Goal: Use online tool/utility: Utilize a website feature to perform a specific function

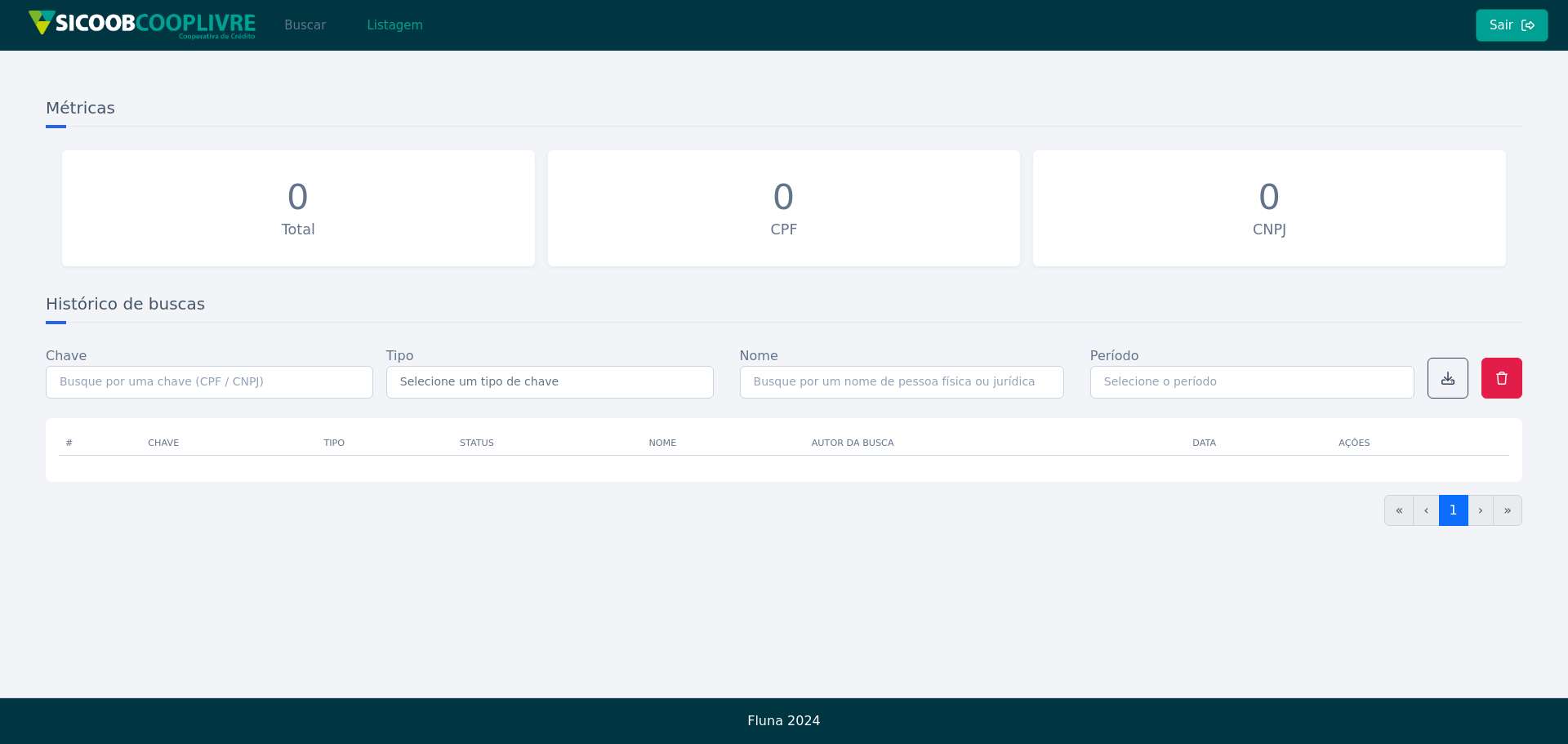
click at [299, 16] on button "Buscar" at bounding box center [304, 25] width 69 height 33
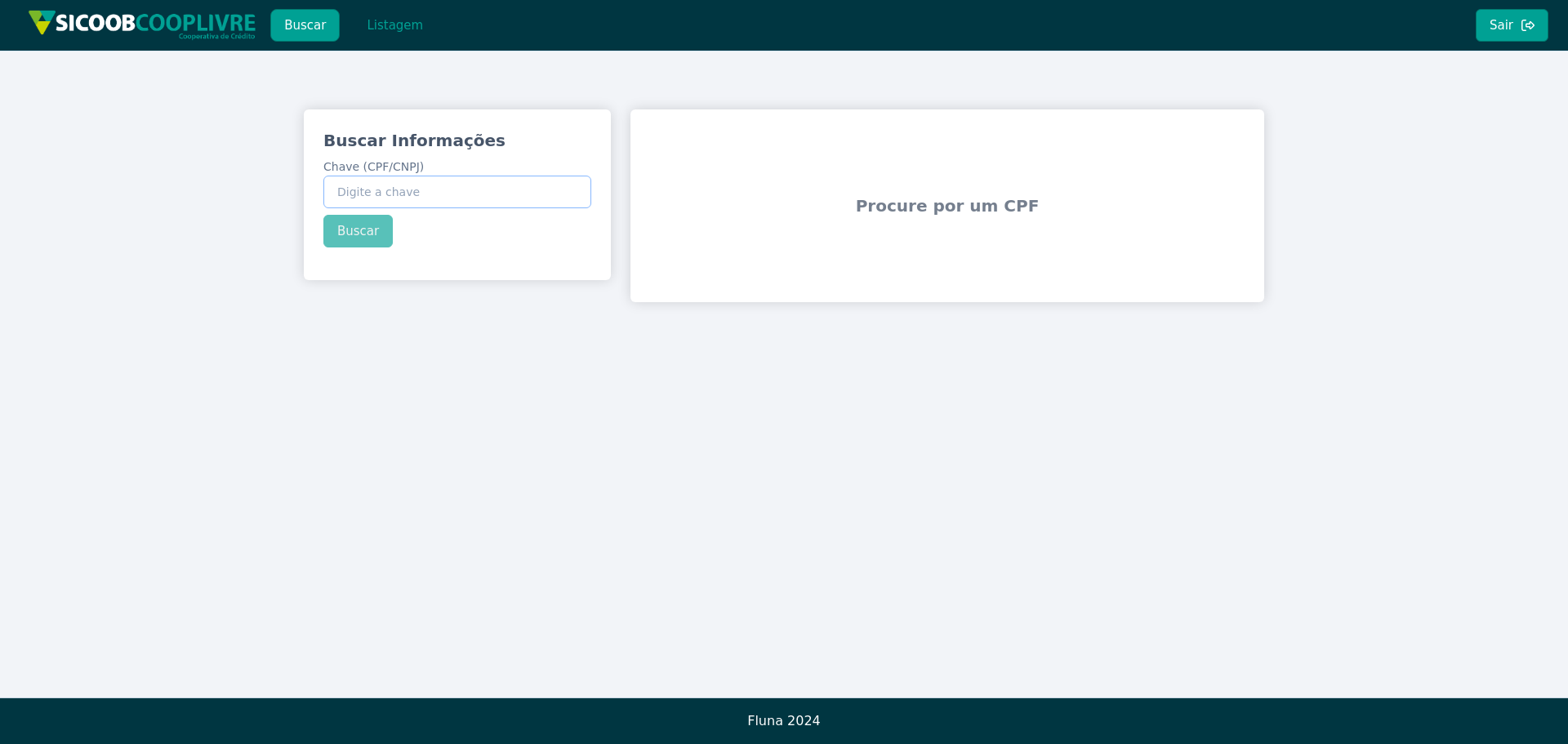
click at [420, 192] on input "Chave (CPF/CNPJ)" at bounding box center [457, 192] width 268 height 33
paste input "203.261.608-41"
type input "203.261.608-41"
click at [368, 231] on button "Buscar" at bounding box center [358, 230] width 69 height 33
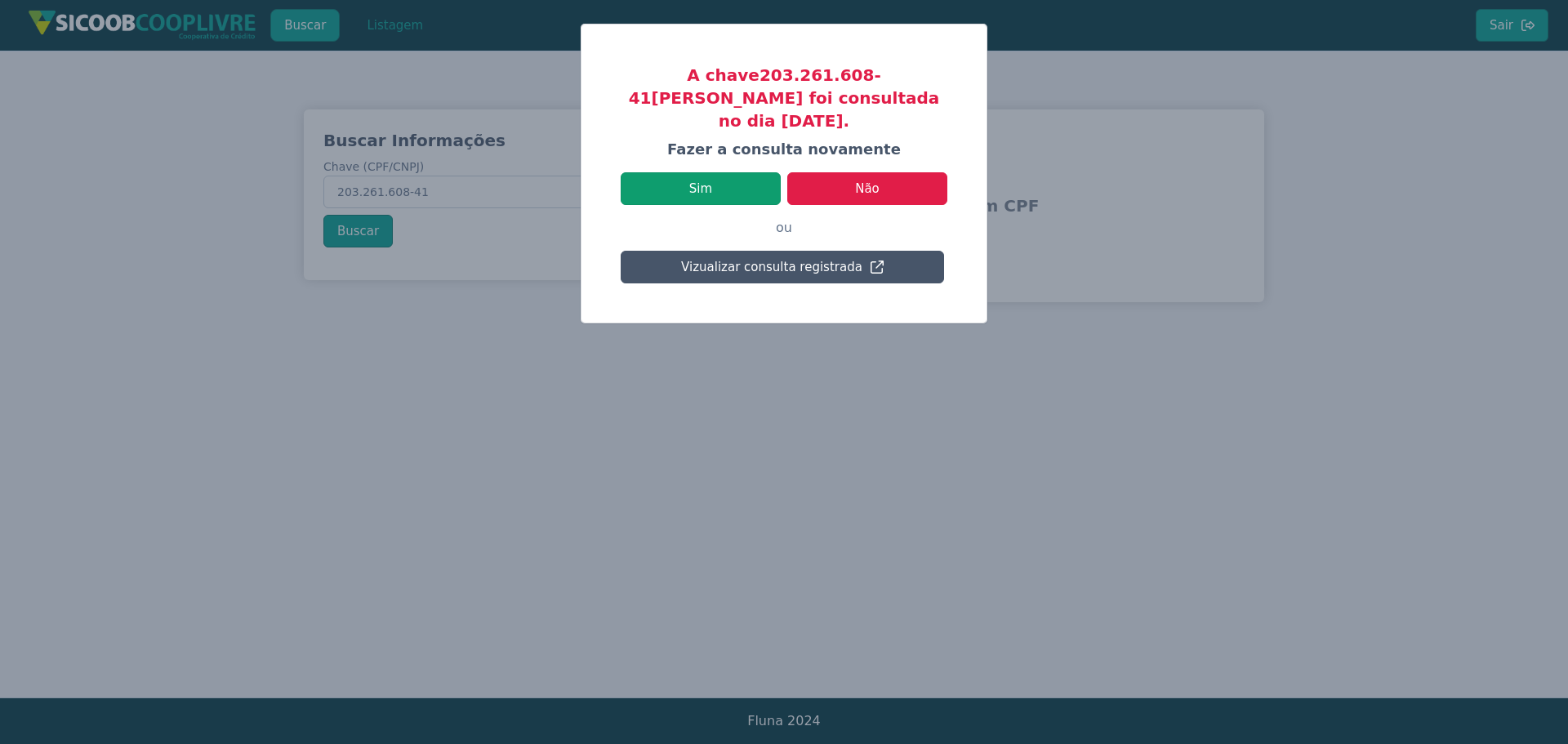
click at [733, 179] on button "Sim" at bounding box center [701, 188] width 160 height 33
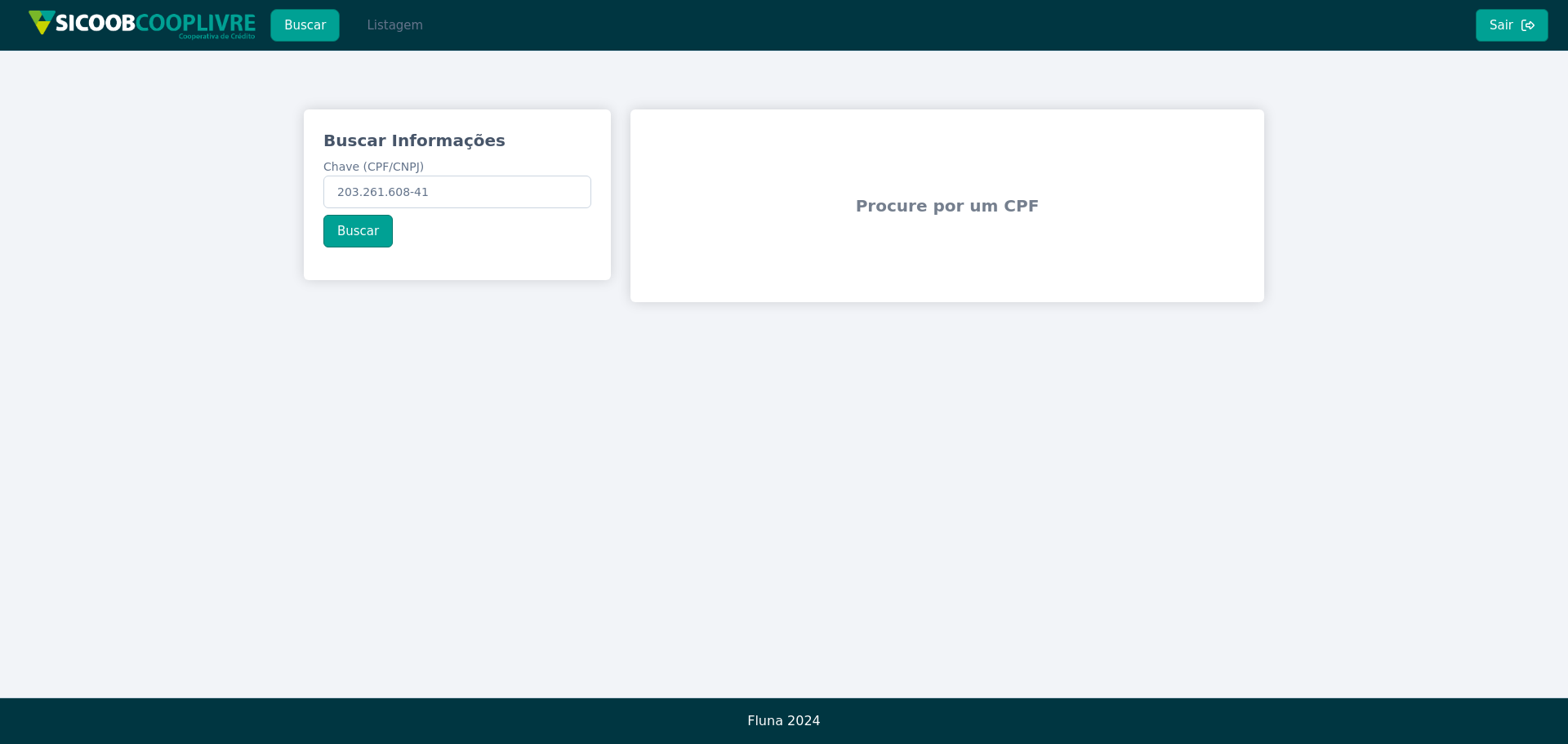
click at [396, 18] on button "Listagem" at bounding box center [395, 25] width 84 height 33
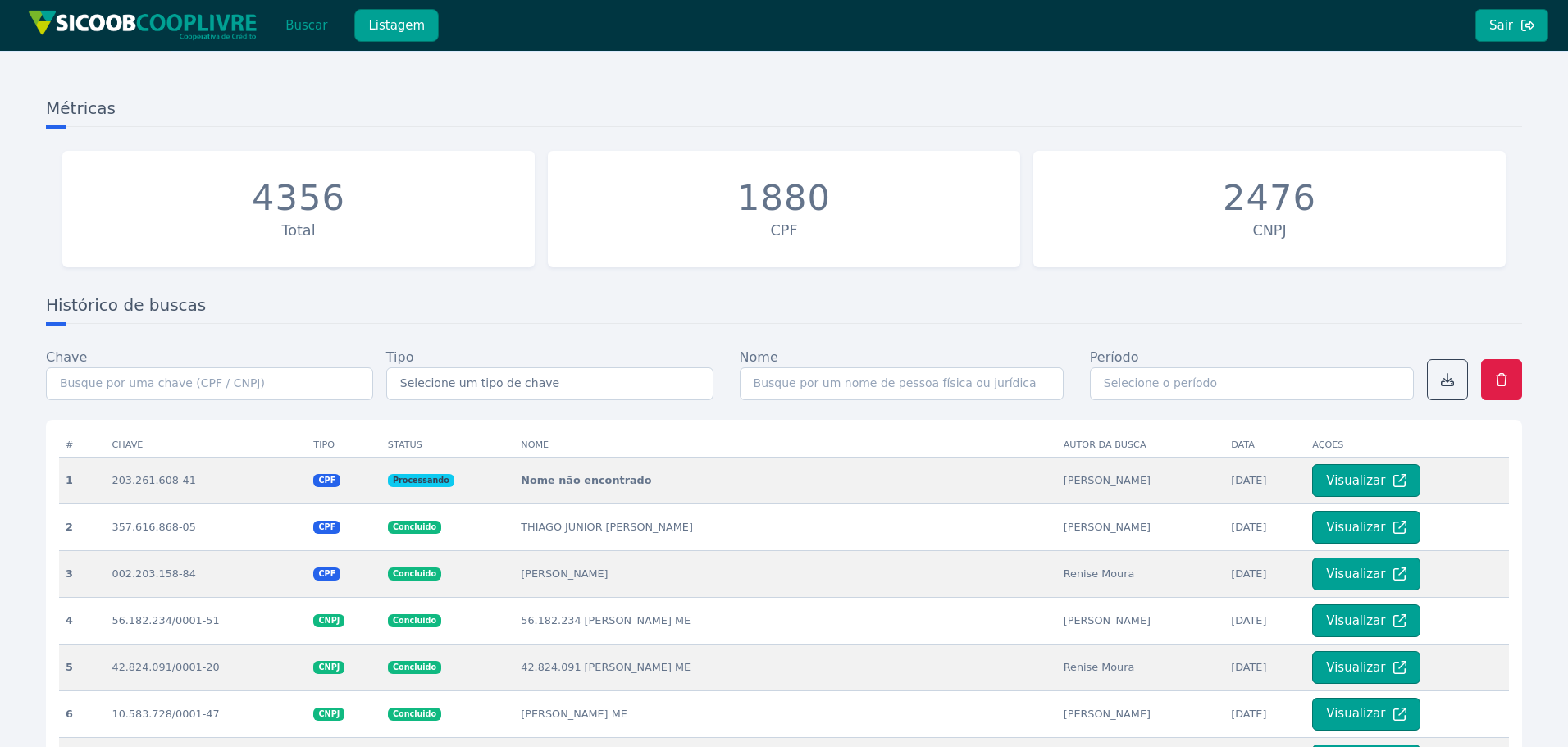
click at [704, 293] on div "Histórico de buscas Chave Tipo Selecione um tipo de chave CPF CNPJ Nome Período…" at bounding box center [784, 651] width 1489 height 728
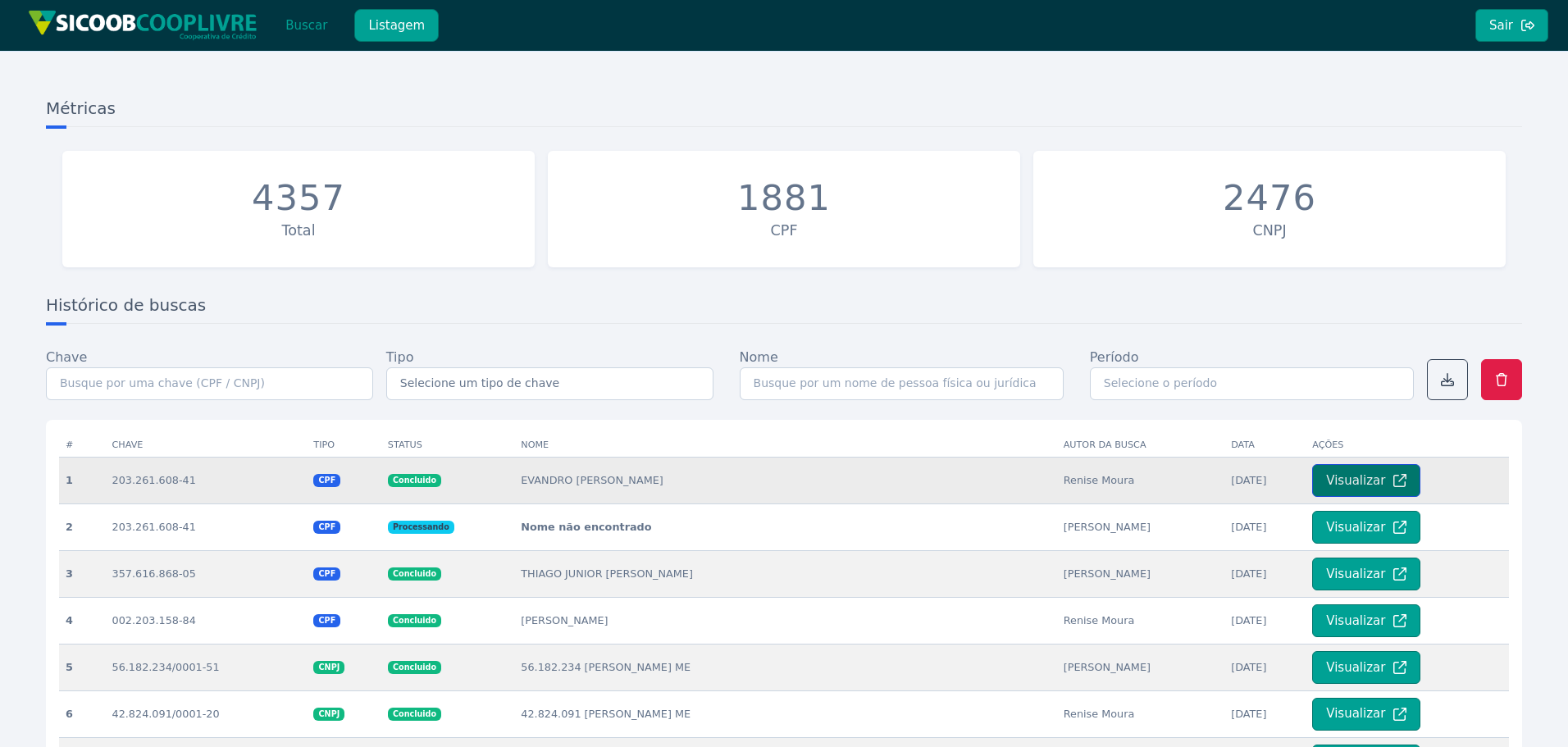
click at [1364, 482] on button "Visualizar" at bounding box center [1366, 480] width 109 height 33
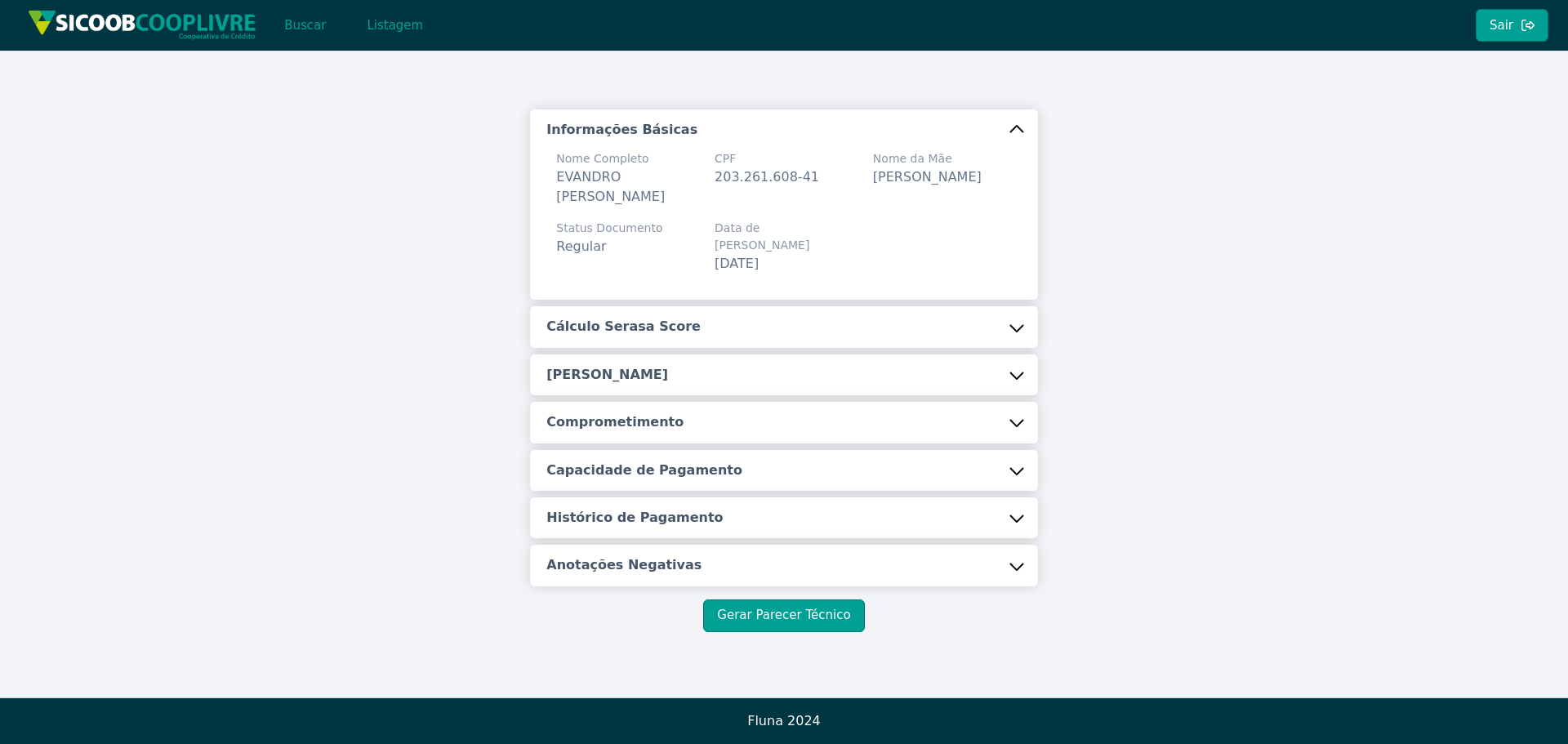
click at [715, 317] on button "Cálculo Serasa Score" at bounding box center [784, 326] width 507 height 40
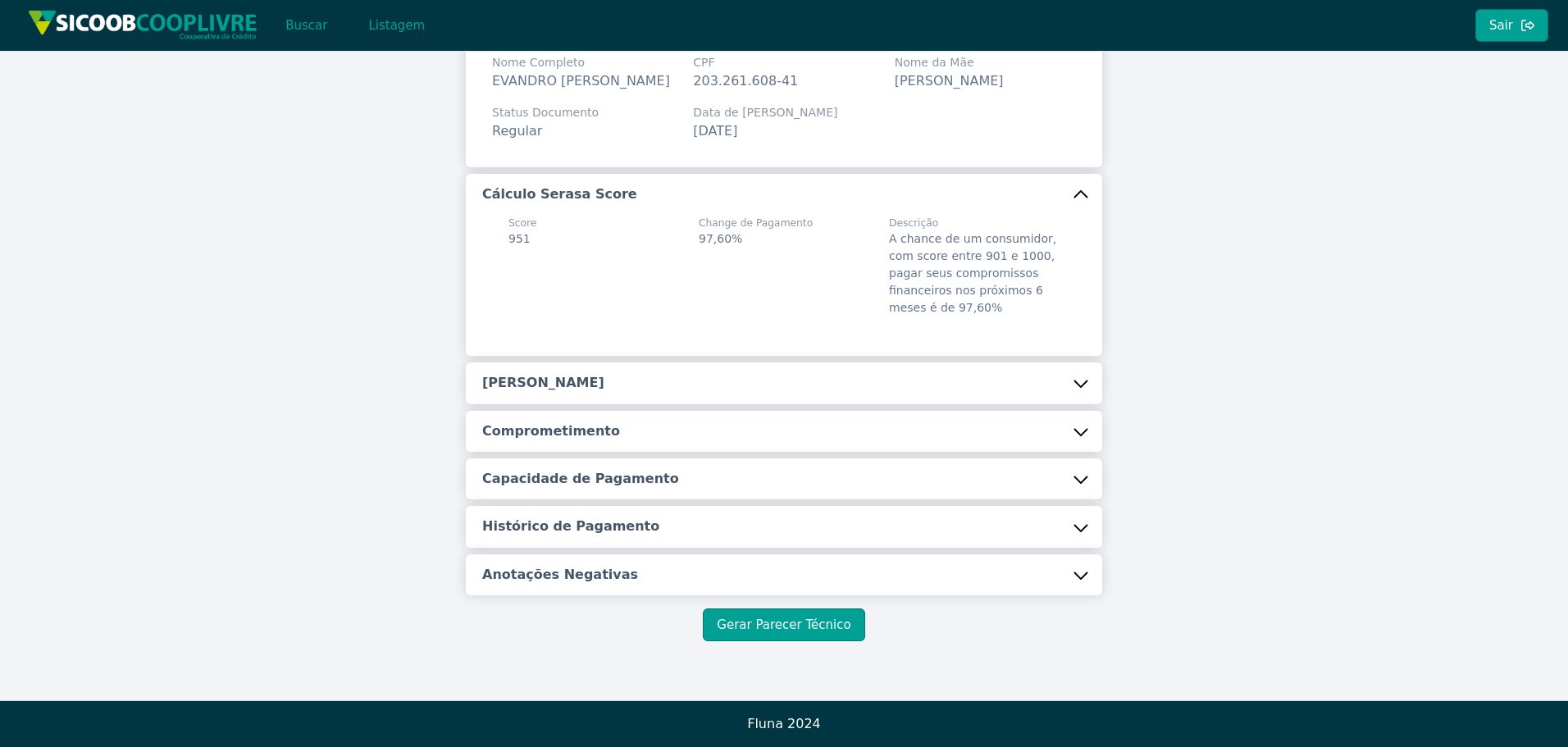
scroll to position [117, 0]
click at [615, 384] on button "Renda Estimada" at bounding box center [784, 383] width 637 height 41
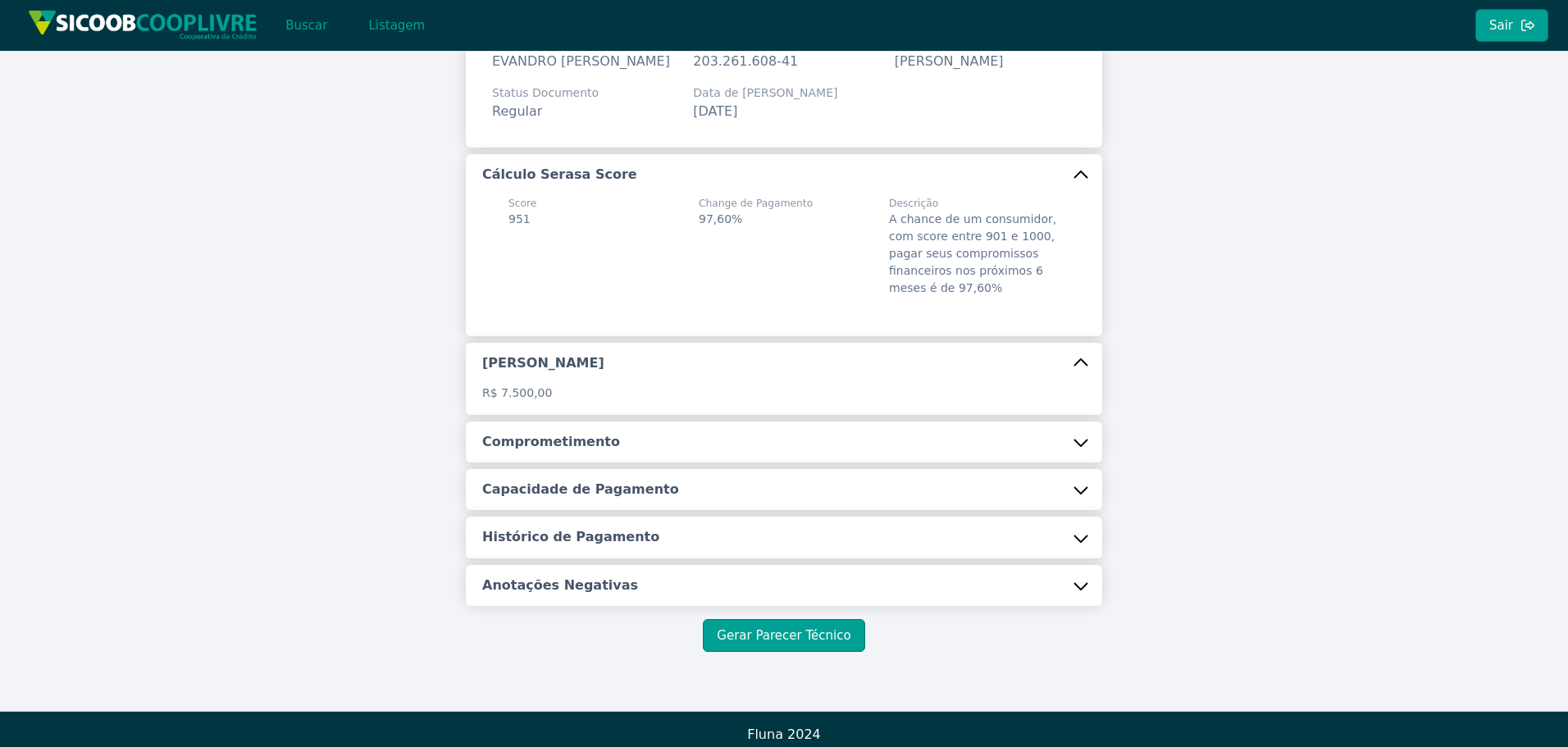
click at [628, 463] on button "Comprometimento" at bounding box center [784, 441] width 637 height 41
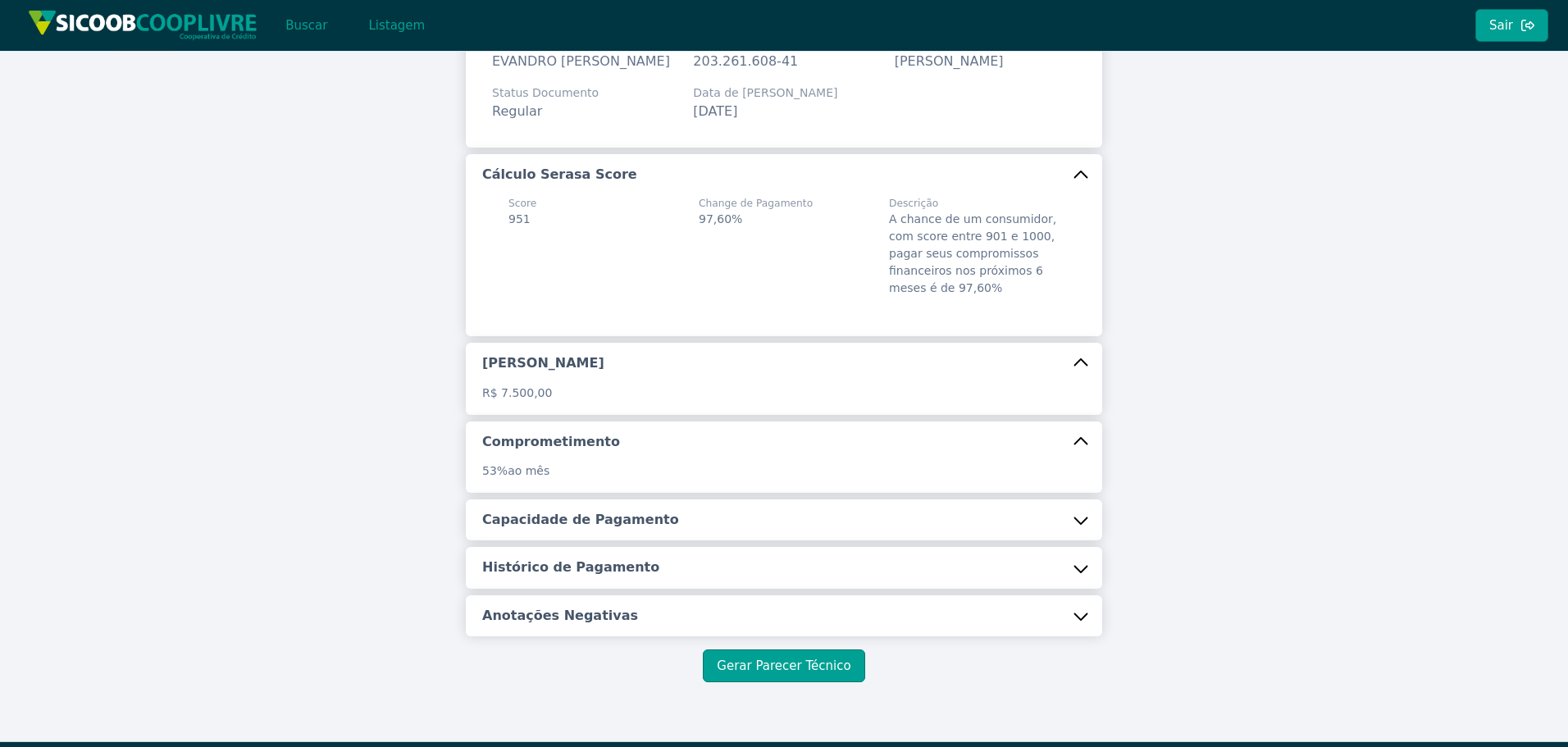
click at [612, 527] on button "Capacidade de Pagamento" at bounding box center [784, 520] width 637 height 41
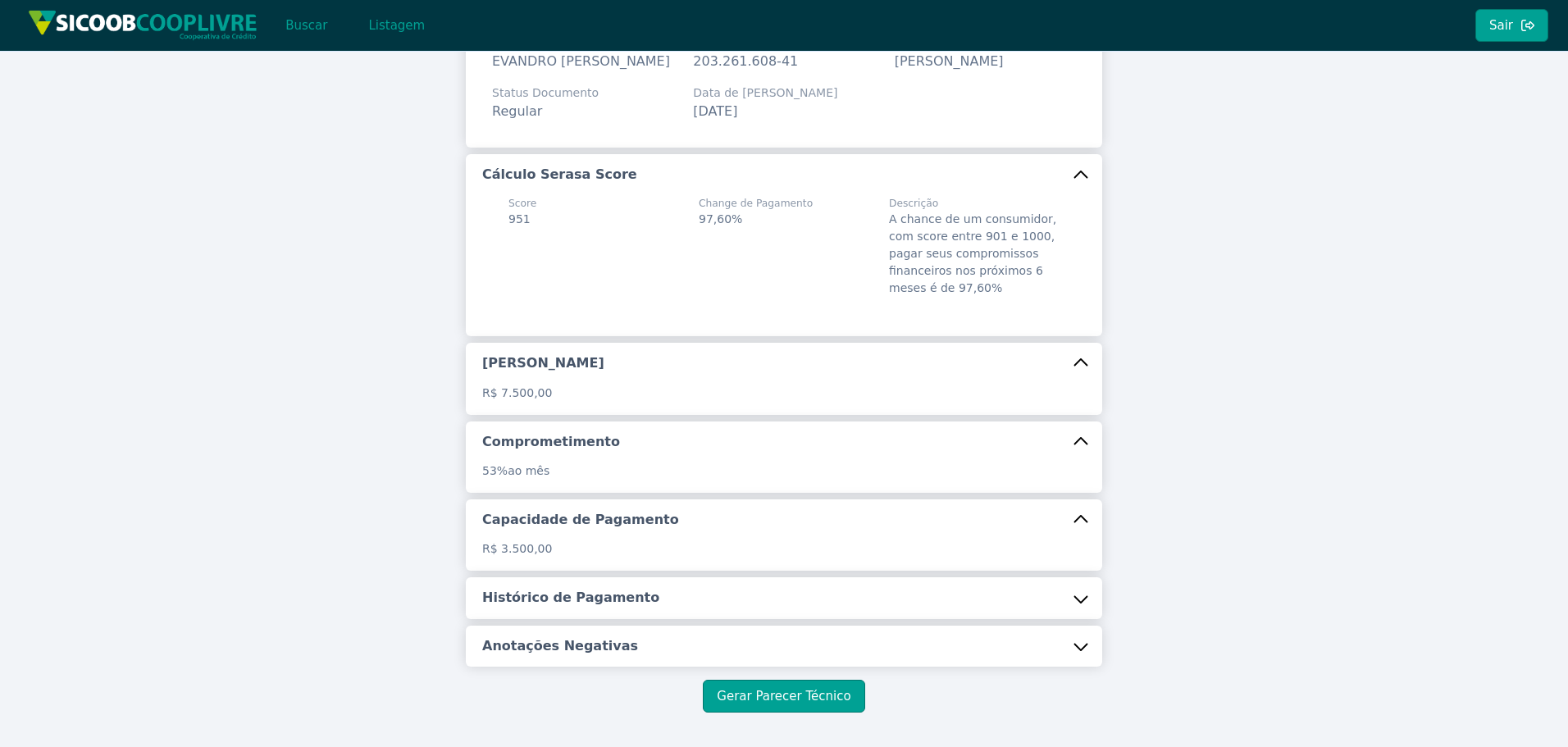
drag, startPoint x: 584, startPoint y: 612, endPoint x: 584, endPoint y: 604, distance: 8.0
click at [585, 607] on h5 "Histórico de Pagamento" at bounding box center [570, 598] width 177 height 18
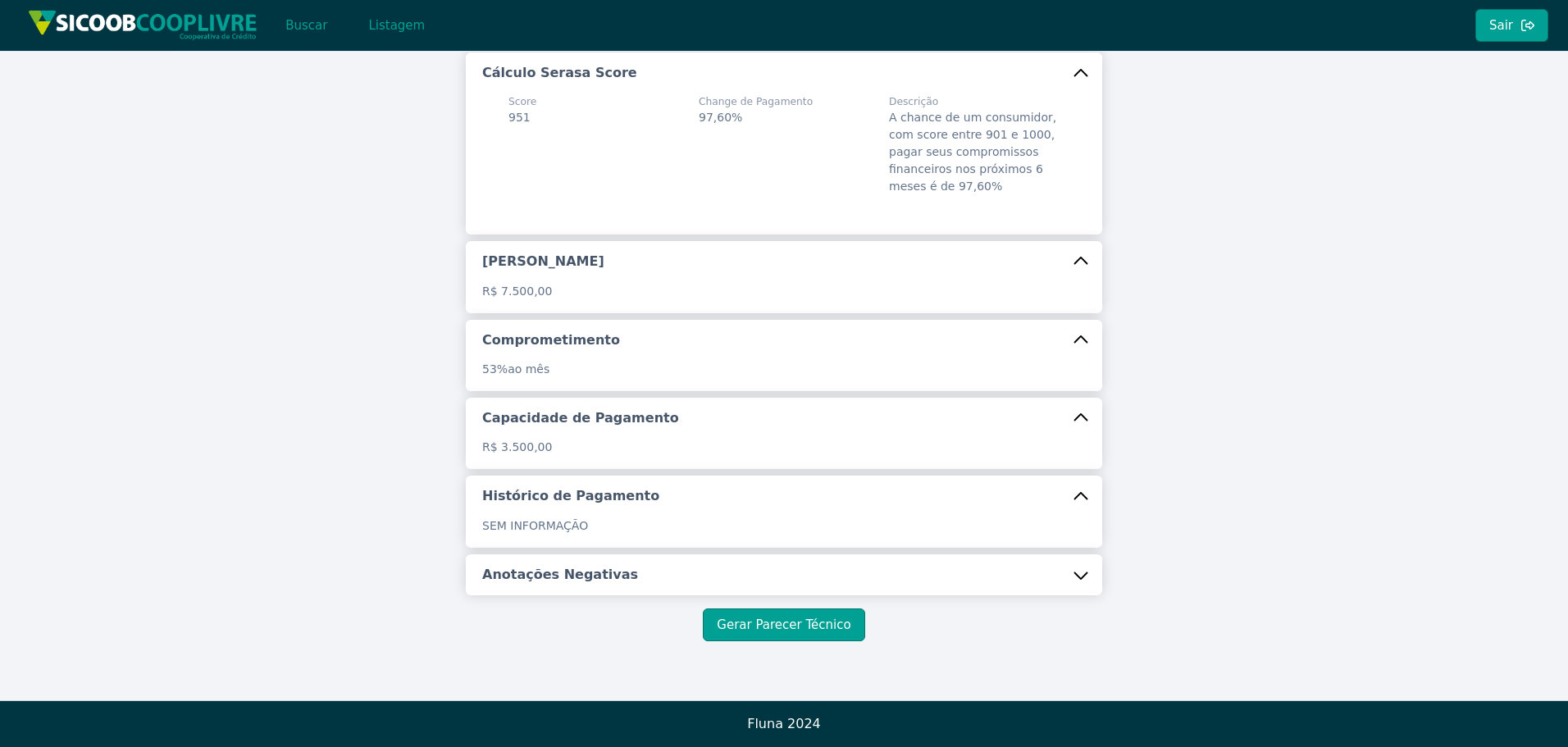
click at [604, 585] on button "Anotações Negativas" at bounding box center [784, 575] width 637 height 41
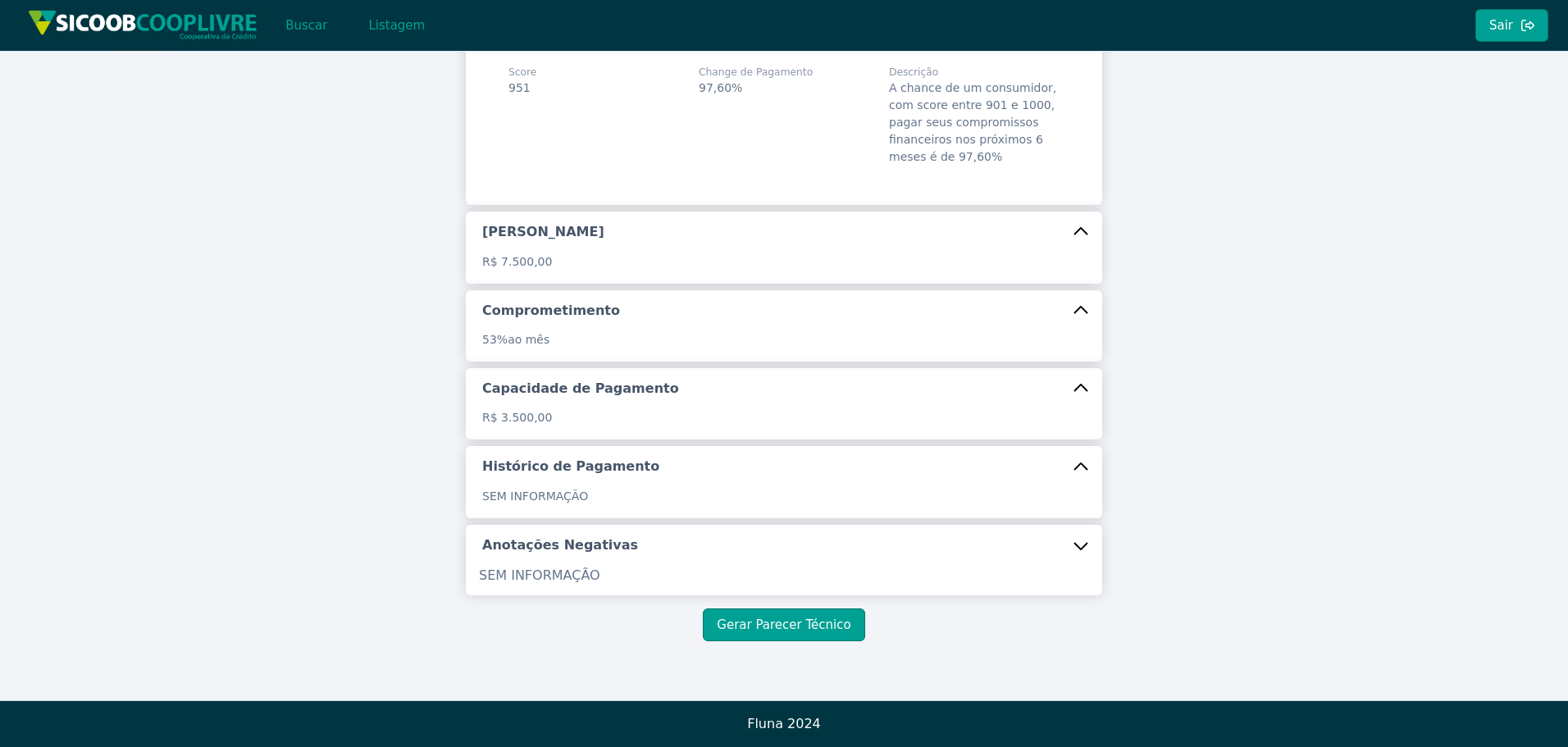
scroll to position [268, 0]
click at [788, 633] on button "Gerar Parecer Técnico" at bounding box center [783, 624] width 162 height 33
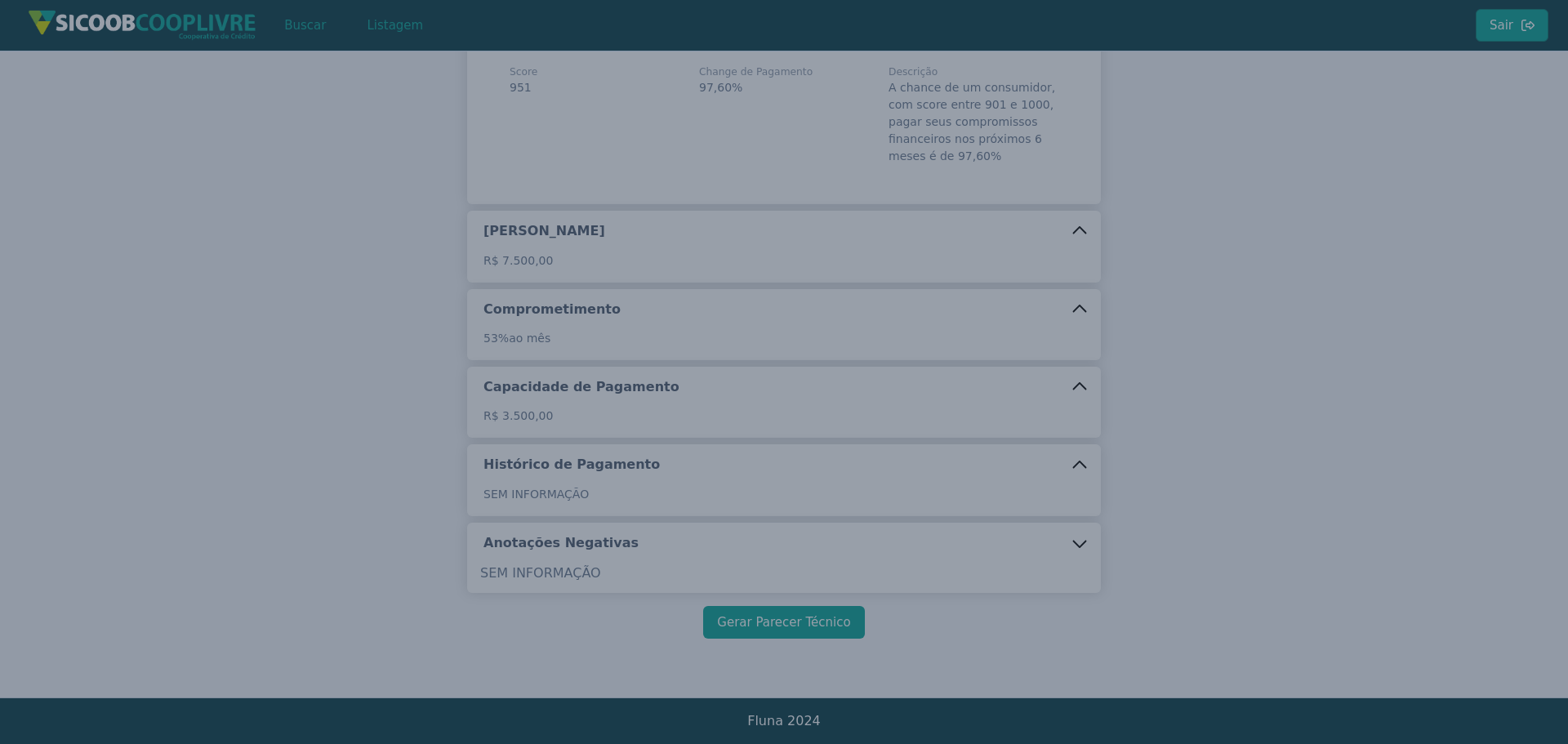
click at [785, 631] on modal-container "CPF Serasa - Informações: Data: 09/10/2025 Score: 951 Probabilidade de Pagament…" at bounding box center [784, 372] width 1568 height 744
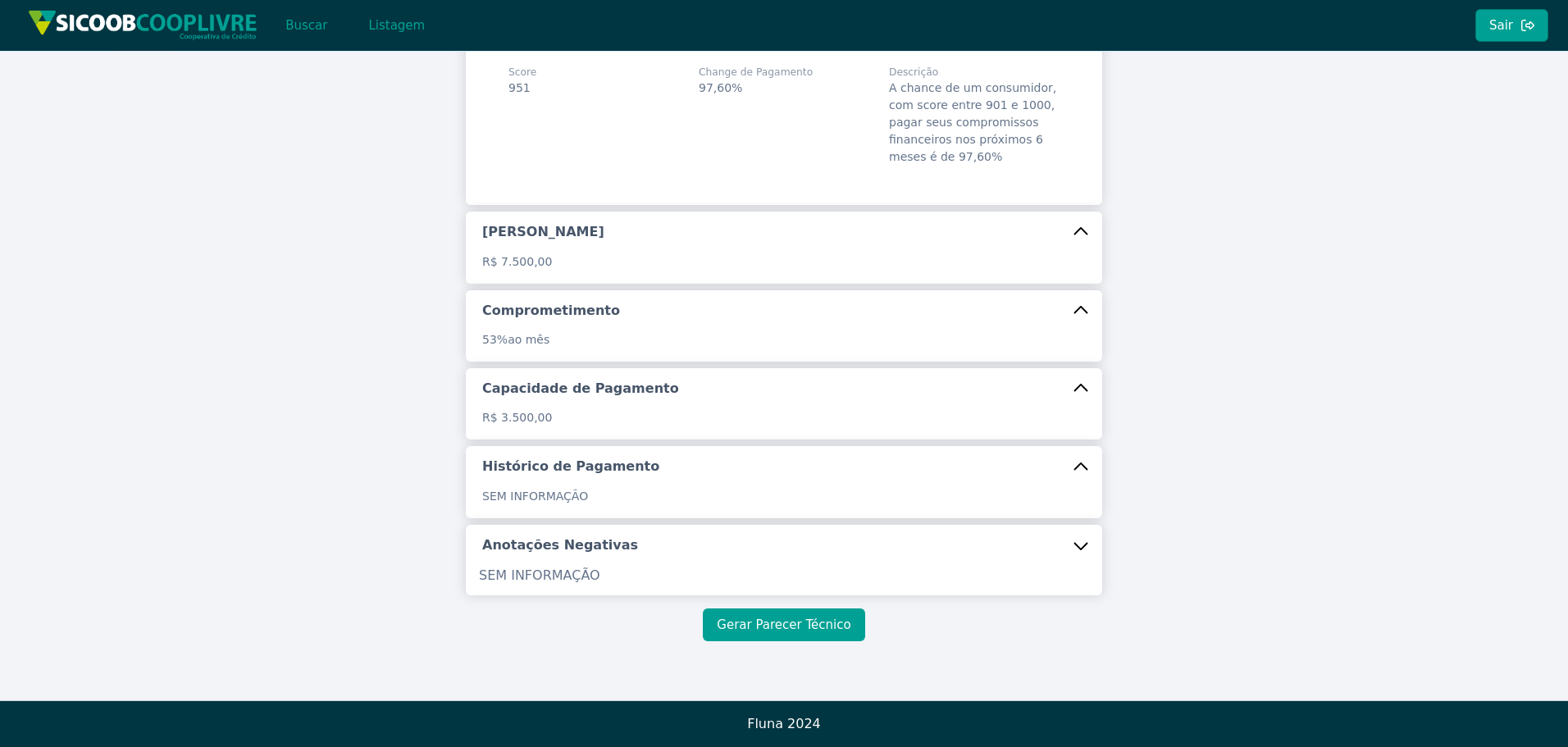
click at [765, 631] on button "Gerar Parecer Técnico" at bounding box center [783, 624] width 162 height 33
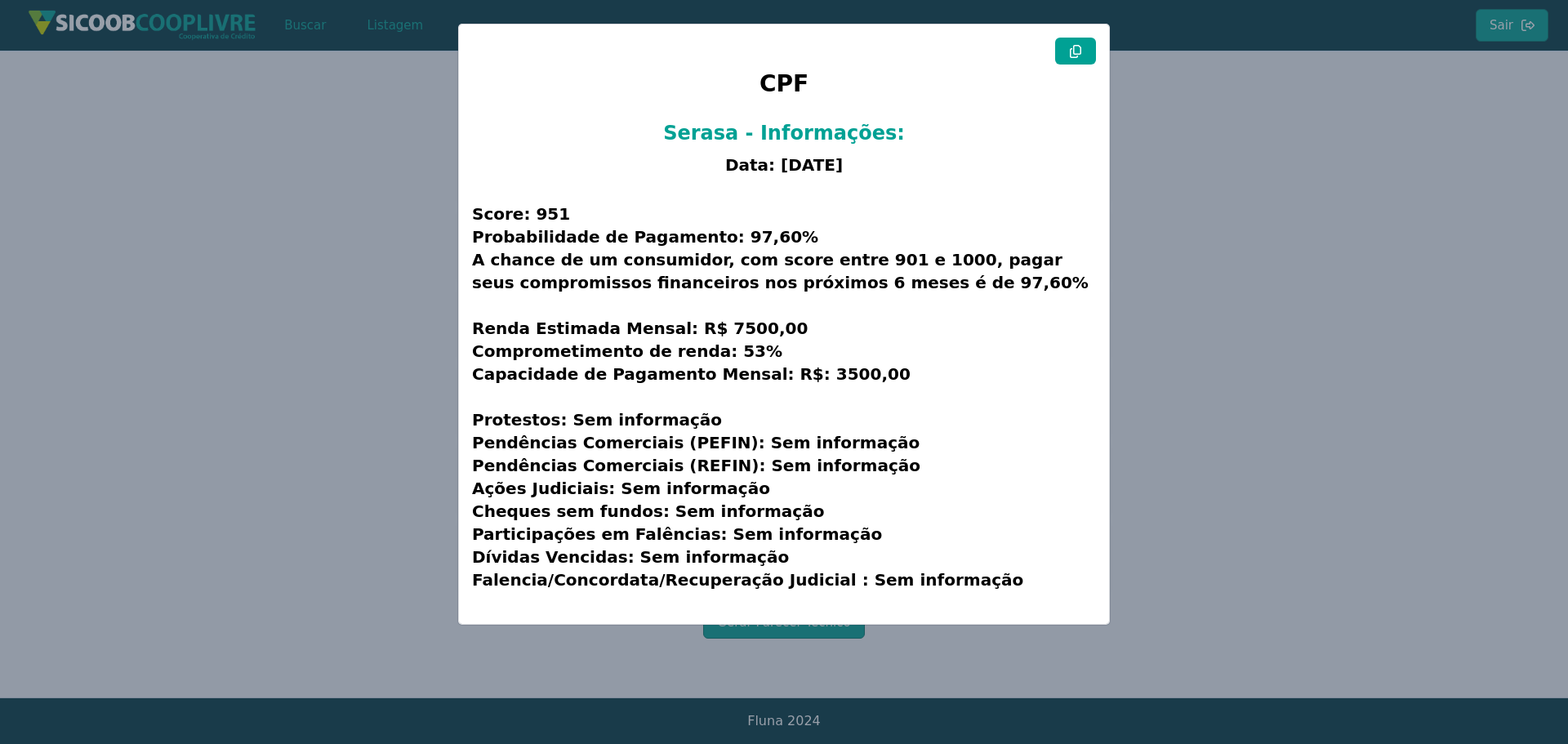
click at [1080, 47] on icon at bounding box center [1076, 51] width 13 height 13
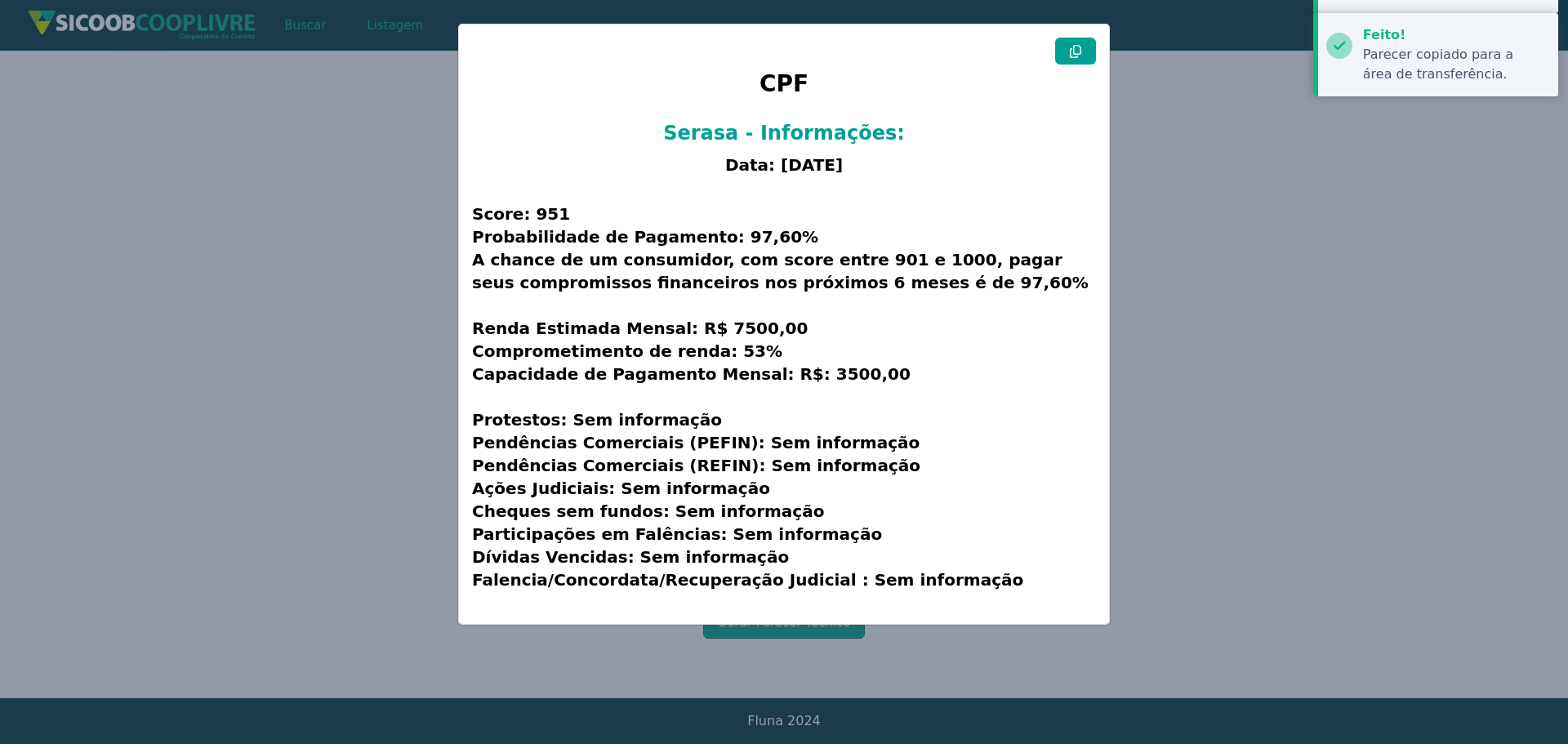
click at [1075, 59] on button at bounding box center [1076, 51] width 40 height 27
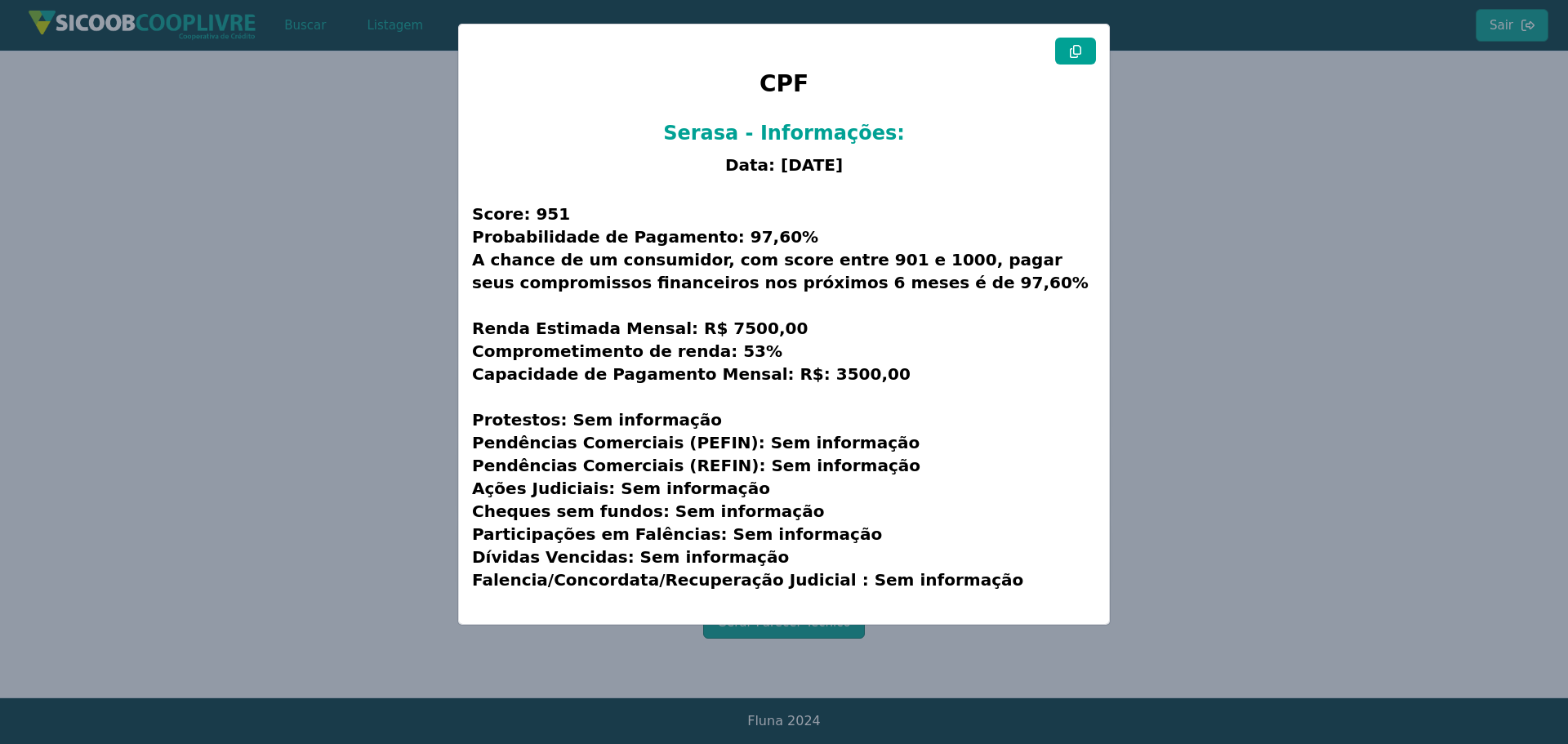
click at [285, 354] on modal-container "CPF Serasa - Informações: Data: 09/10/2025 Score: 951 Probabilidade de Pagament…" at bounding box center [784, 372] width 1568 height 744
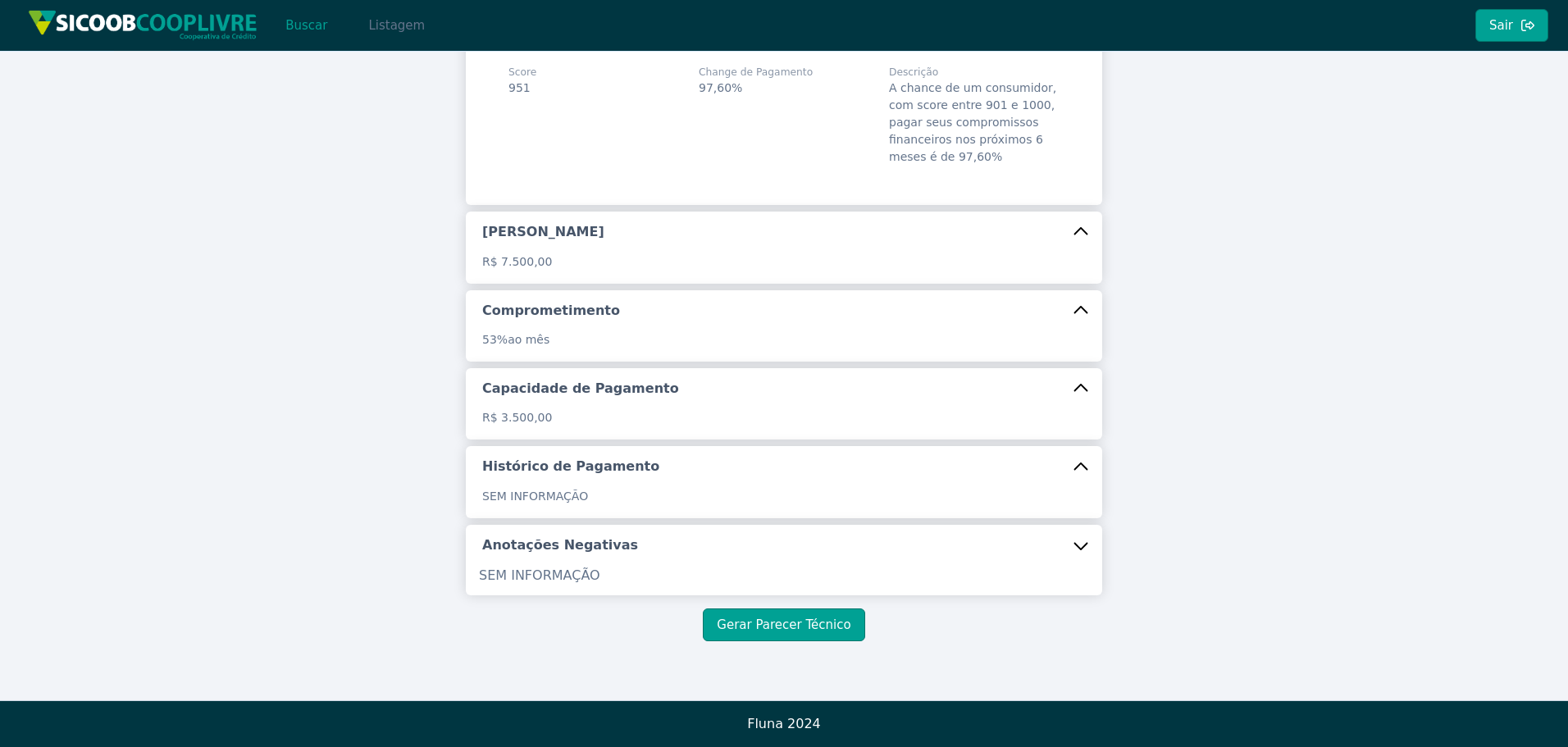
click at [376, 26] on button "Listagem" at bounding box center [396, 25] width 85 height 33
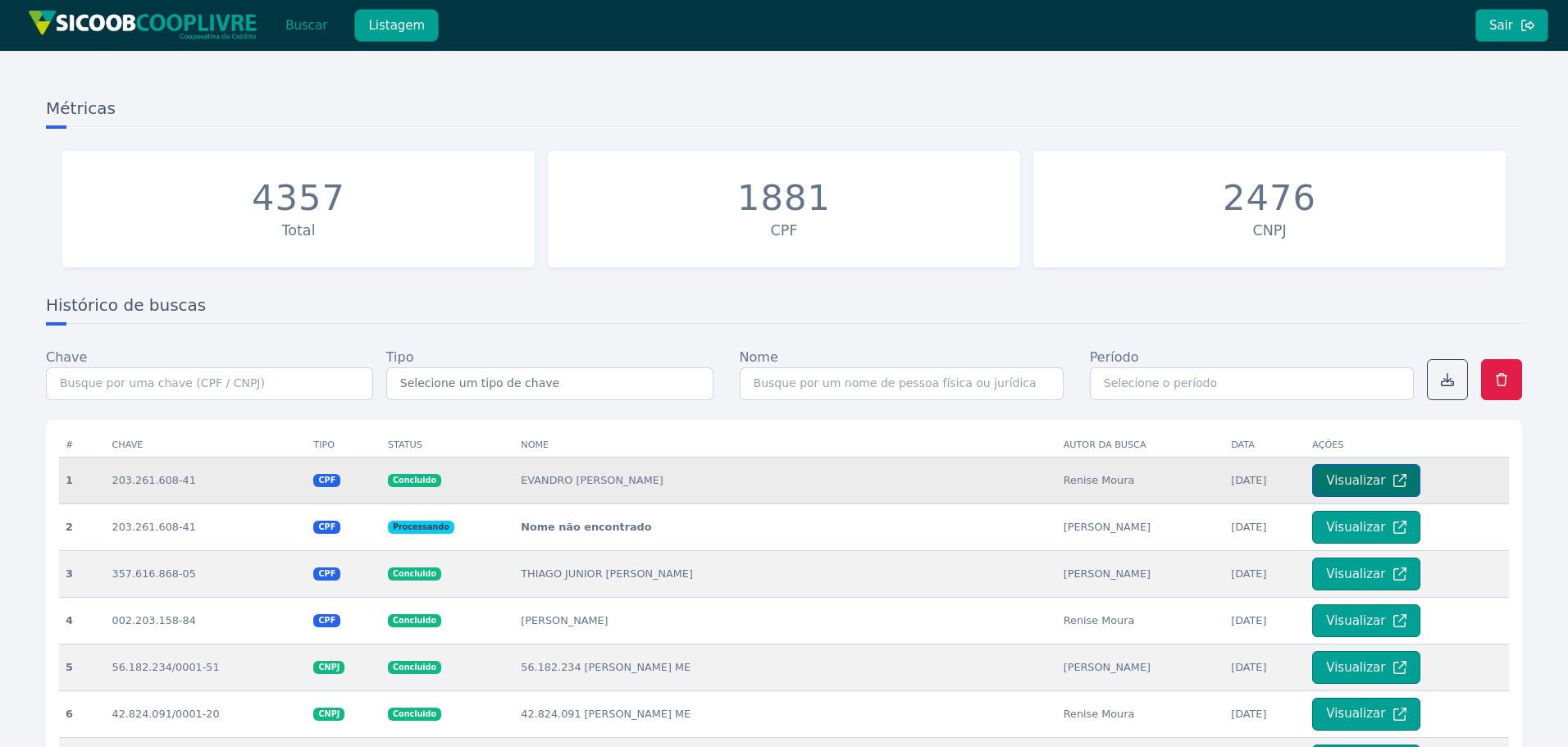
click at [1341, 482] on button "Visualizar" at bounding box center [1366, 480] width 109 height 33
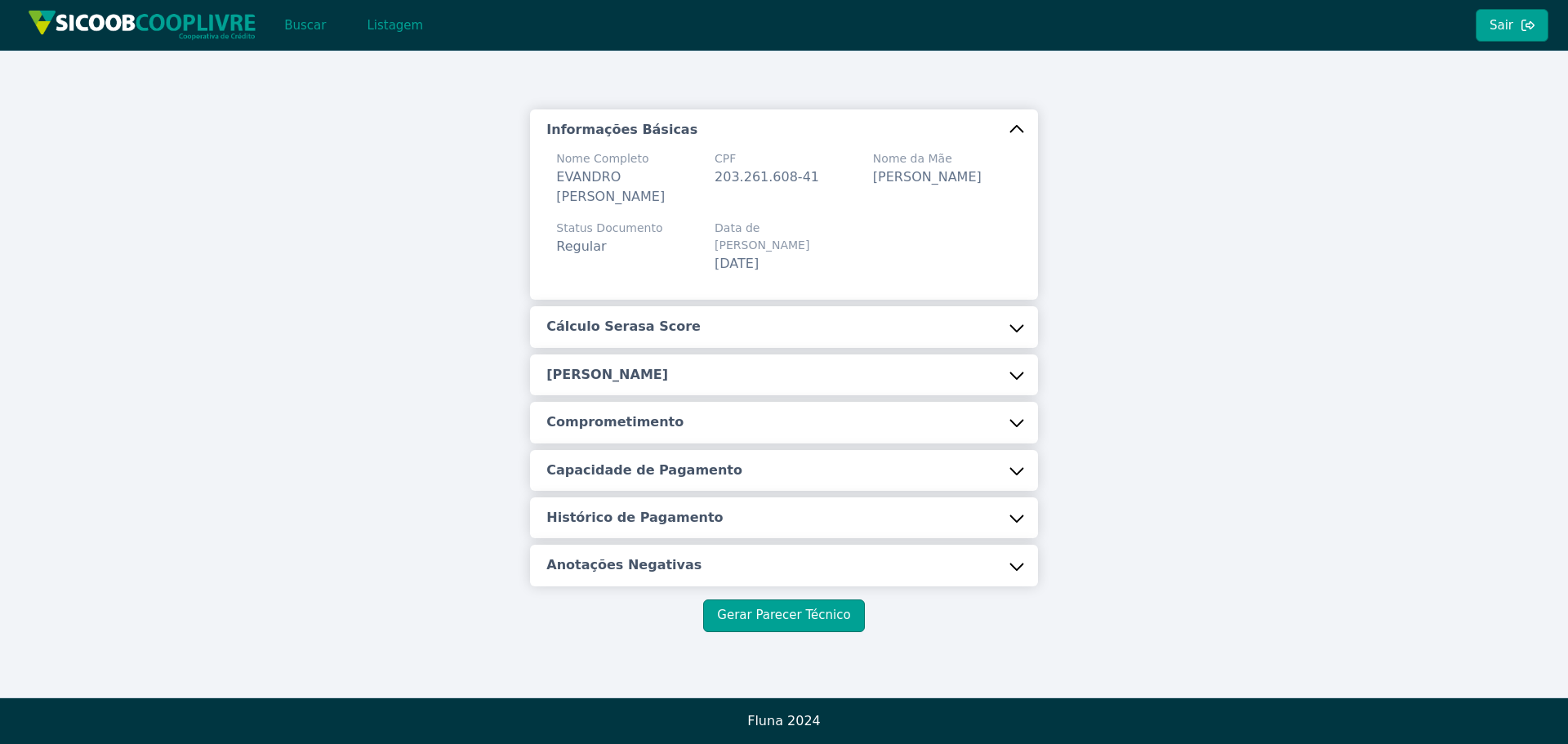
click at [968, 310] on button "Cálculo Serasa Score" at bounding box center [784, 326] width 507 height 40
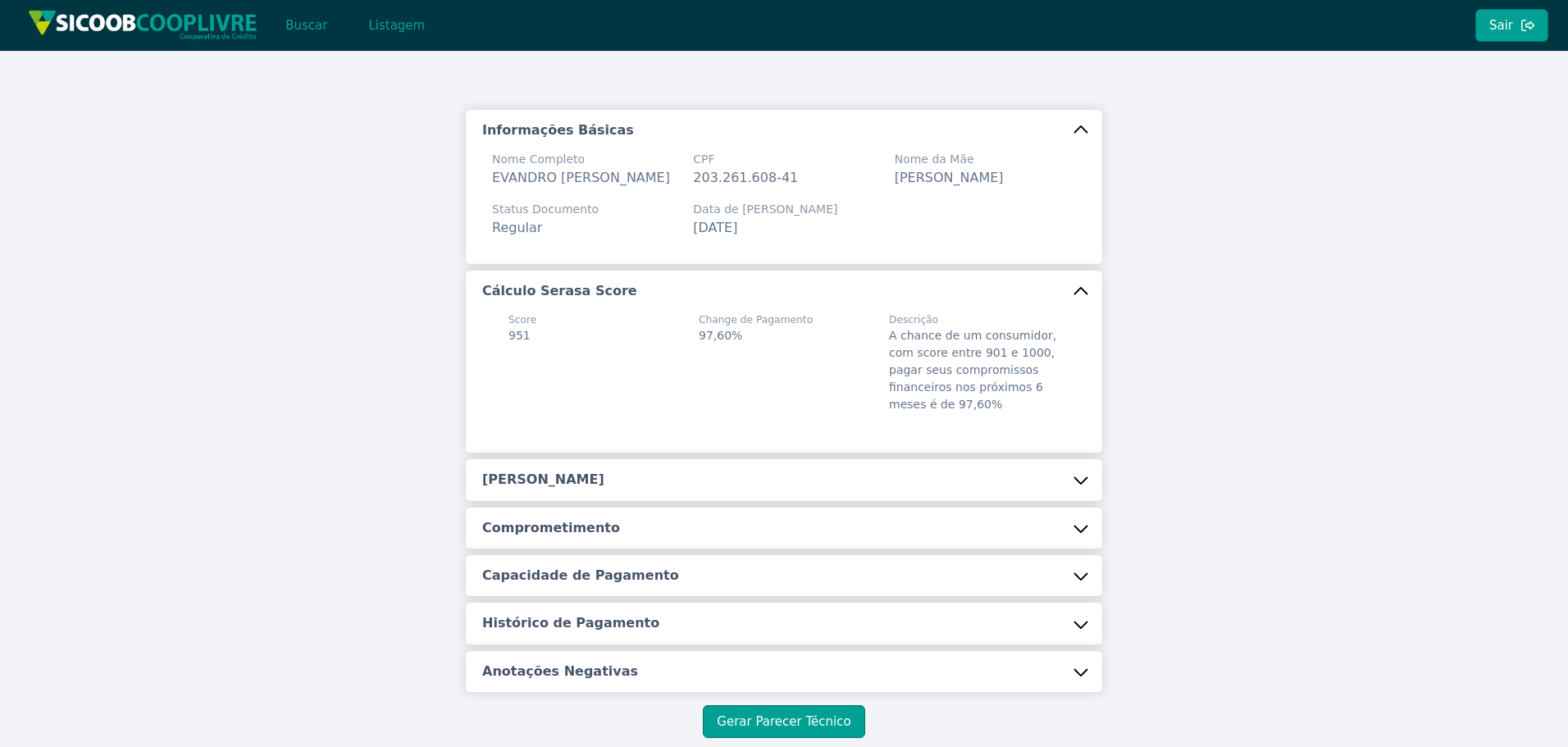
click at [892, 481] on button "Renda Estimada" at bounding box center [784, 479] width 637 height 41
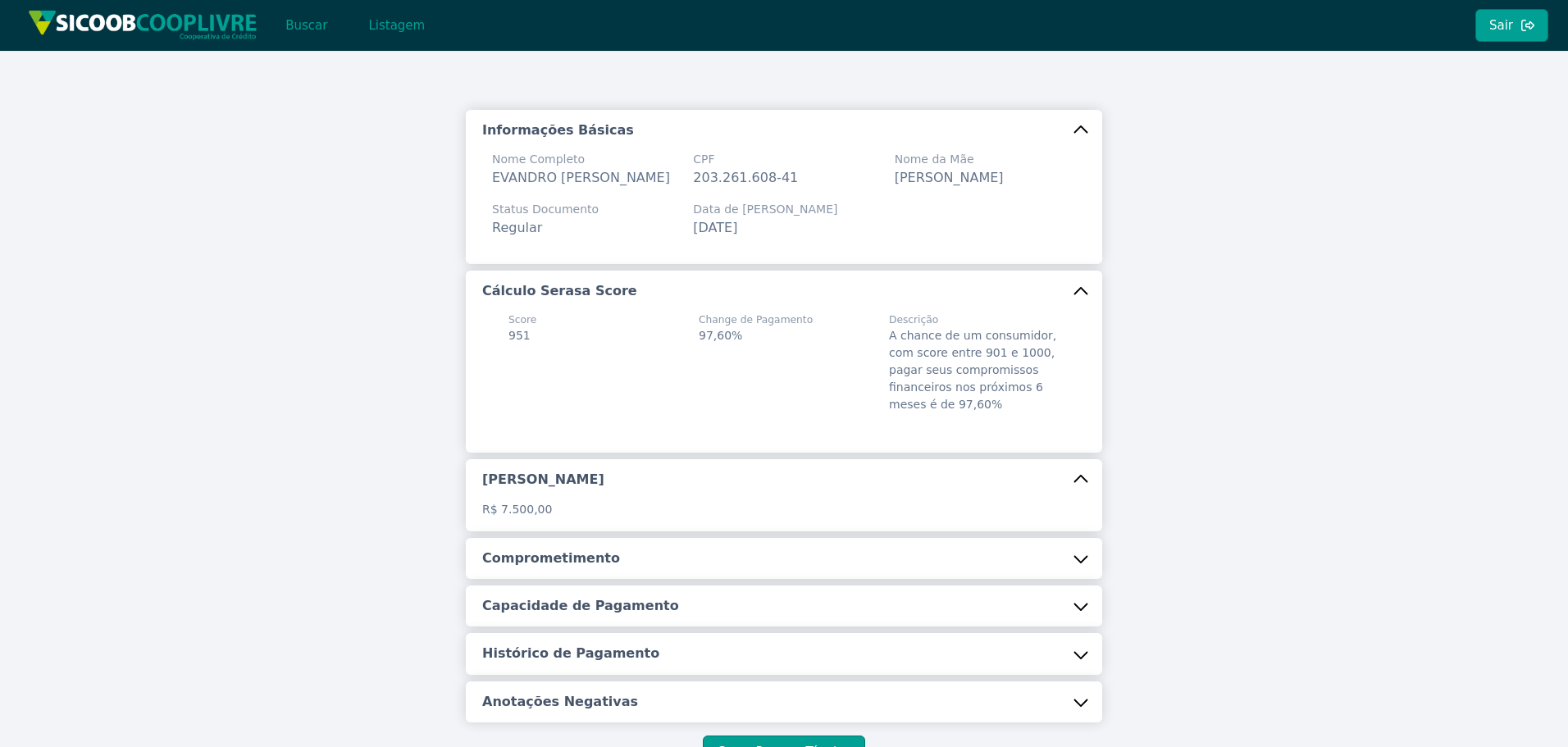
click at [806, 579] on button "Comprometimento" at bounding box center [784, 558] width 637 height 41
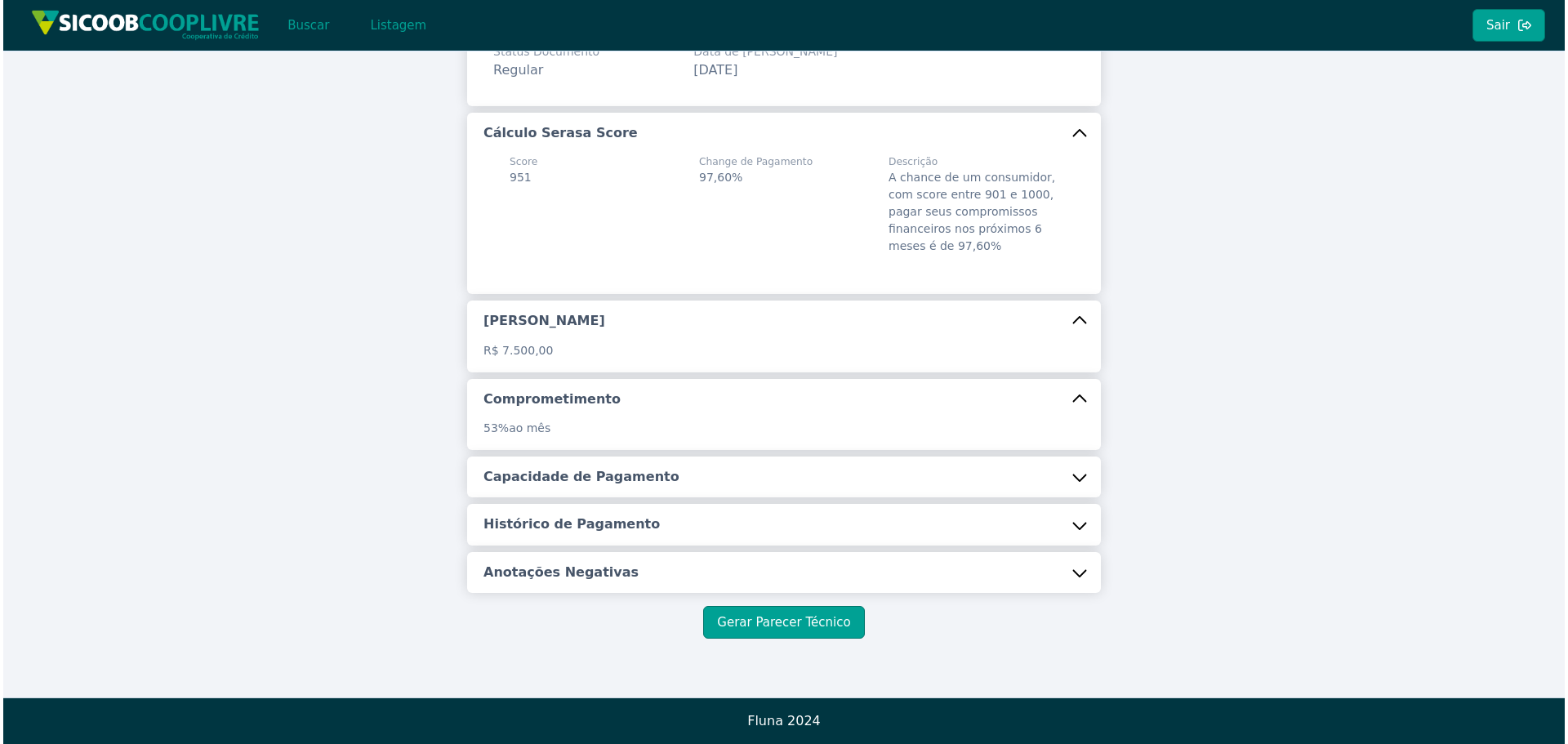
scroll to position [177, 0]
click at [551, 475] on h5 "Capacidade de Pagamento" at bounding box center [578, 477] width 196 height 18
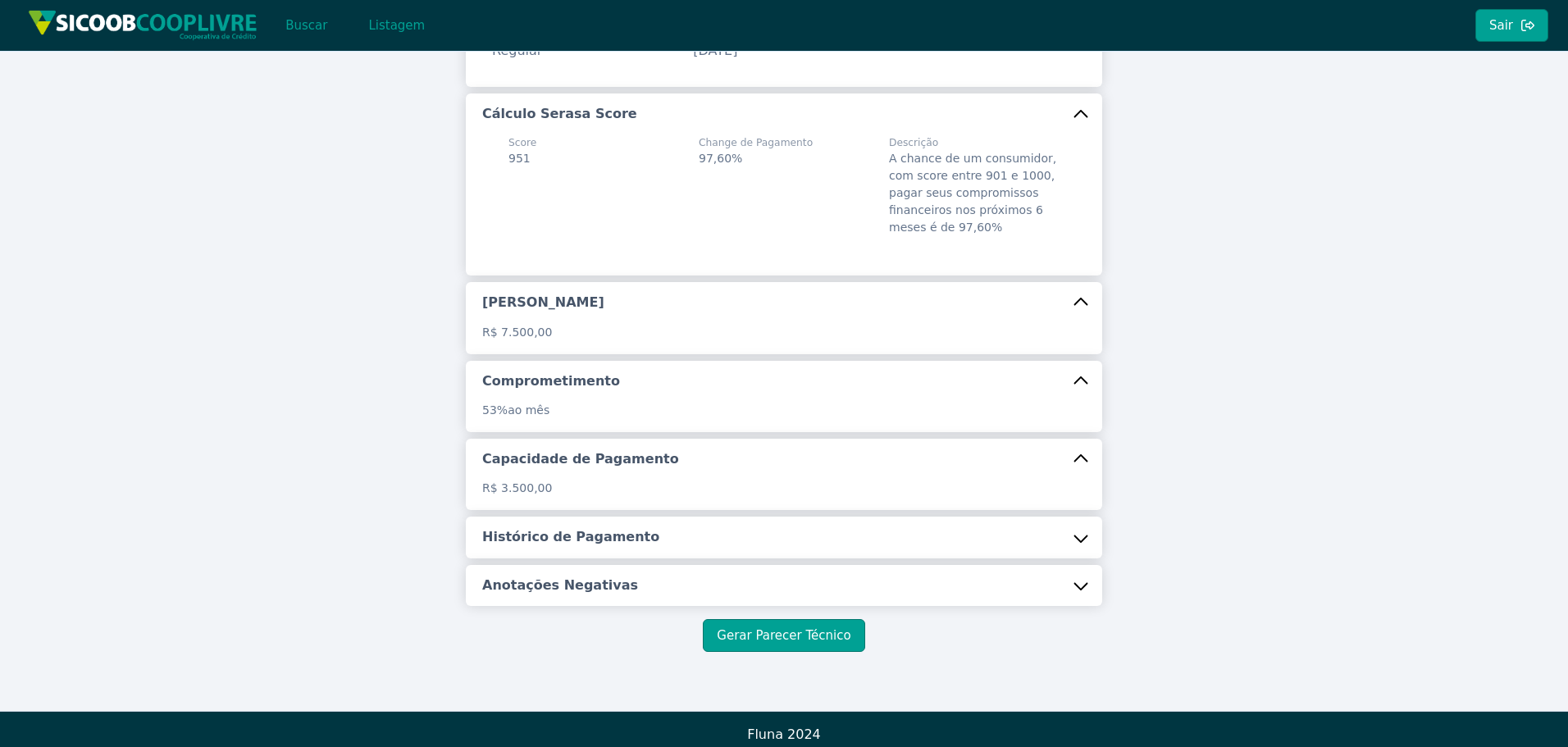
click at [588, 558] on button "Histórico de Pagamento" at bounding box center [784, 537] width 637 height 41
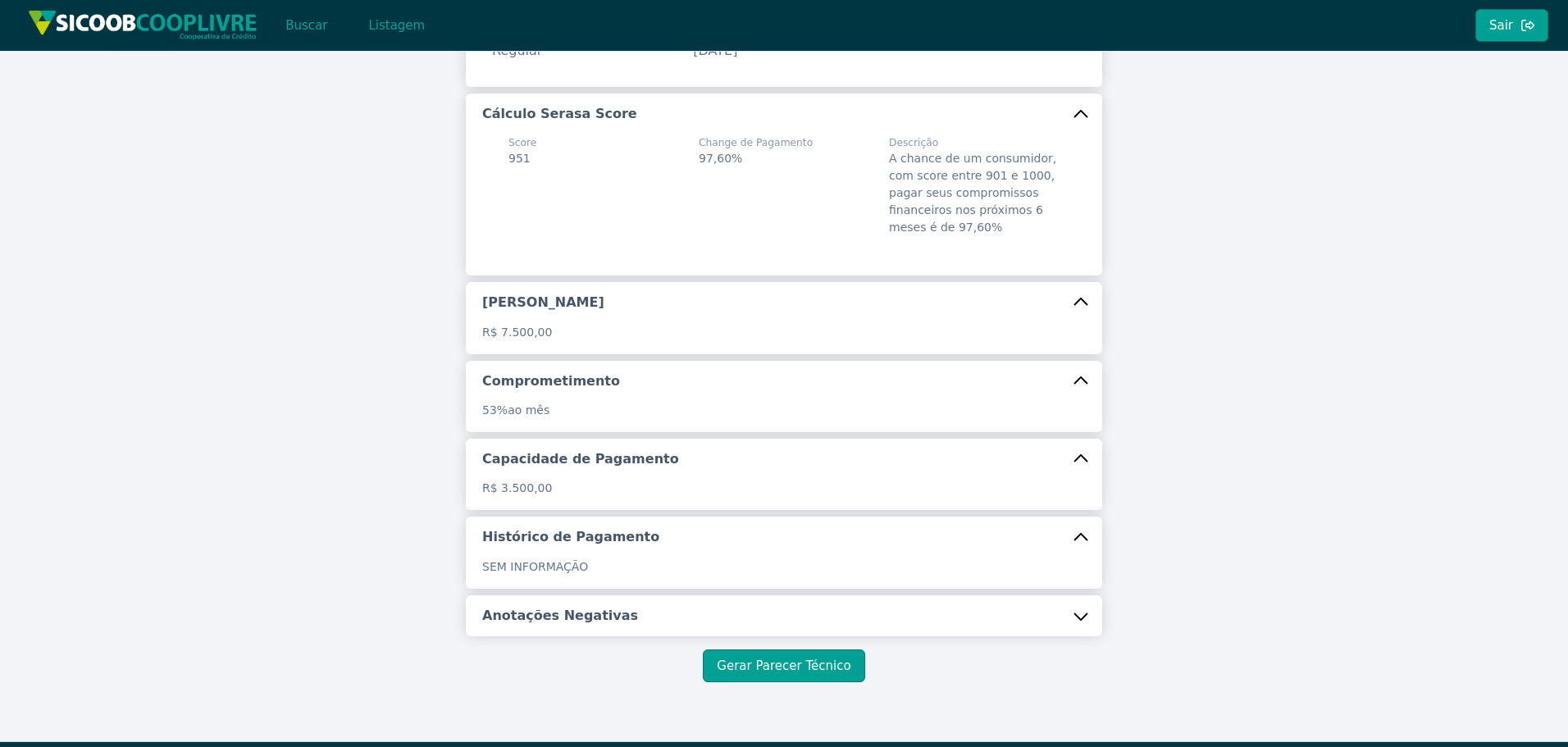
click at [567, 625] on h5 "Anotações Negativas" at bounding box center [560, 615] width 155 height 18
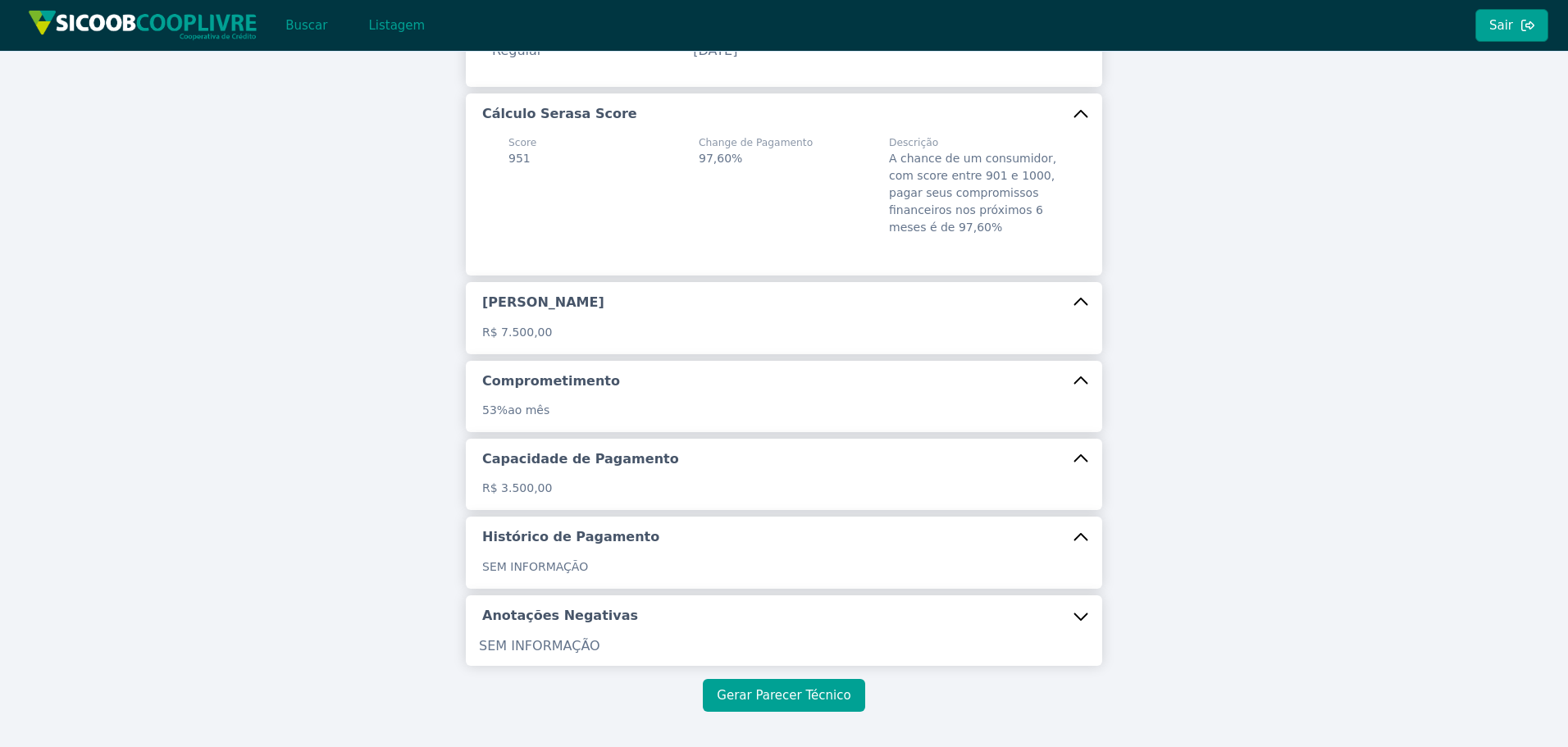
click at [786, 712] on button "Gerar Parecer Técnico" at bounding box center [783, 695] width 162 height 33
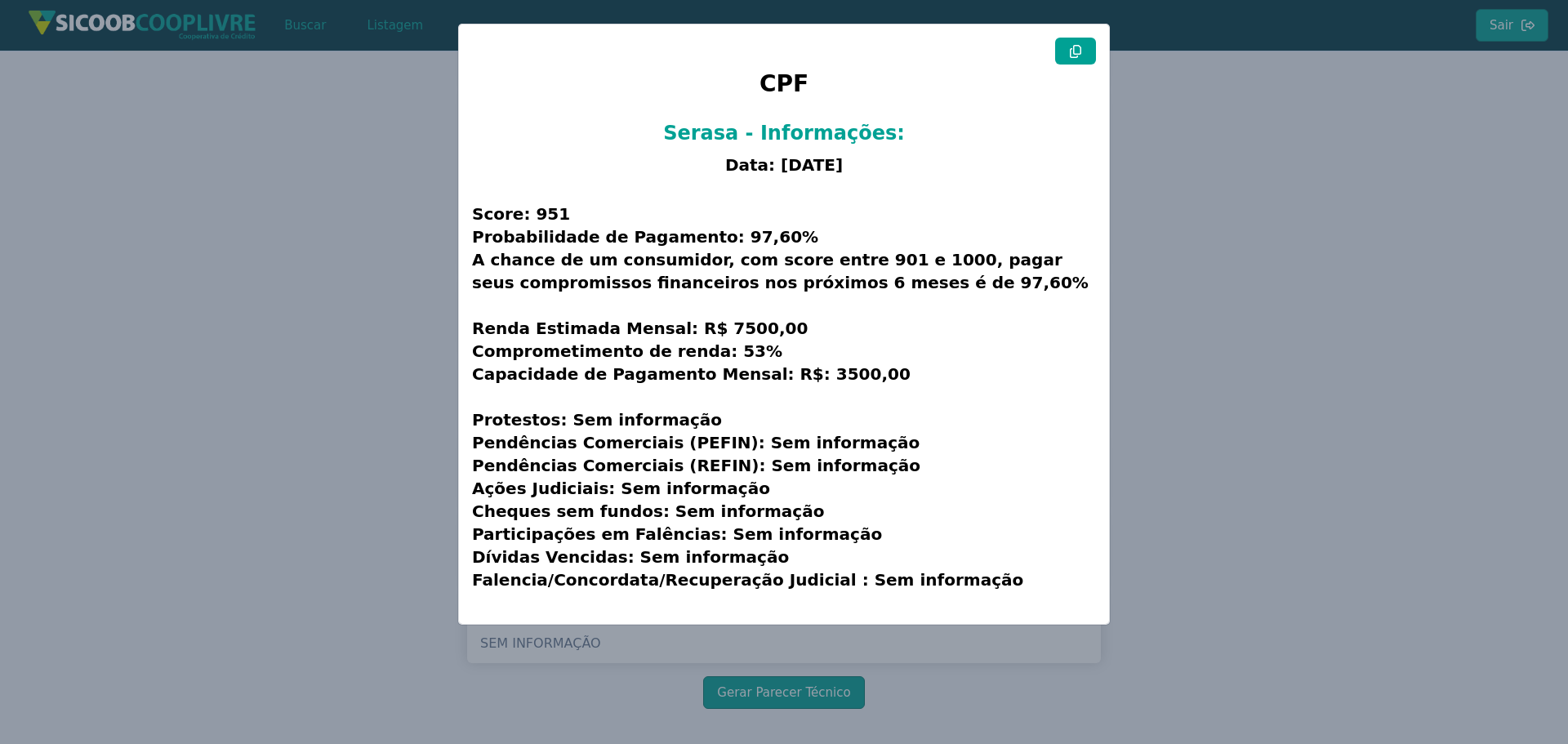
click at [1076, 49] on icon at bounding box center [1076, 51] width 13 height 13
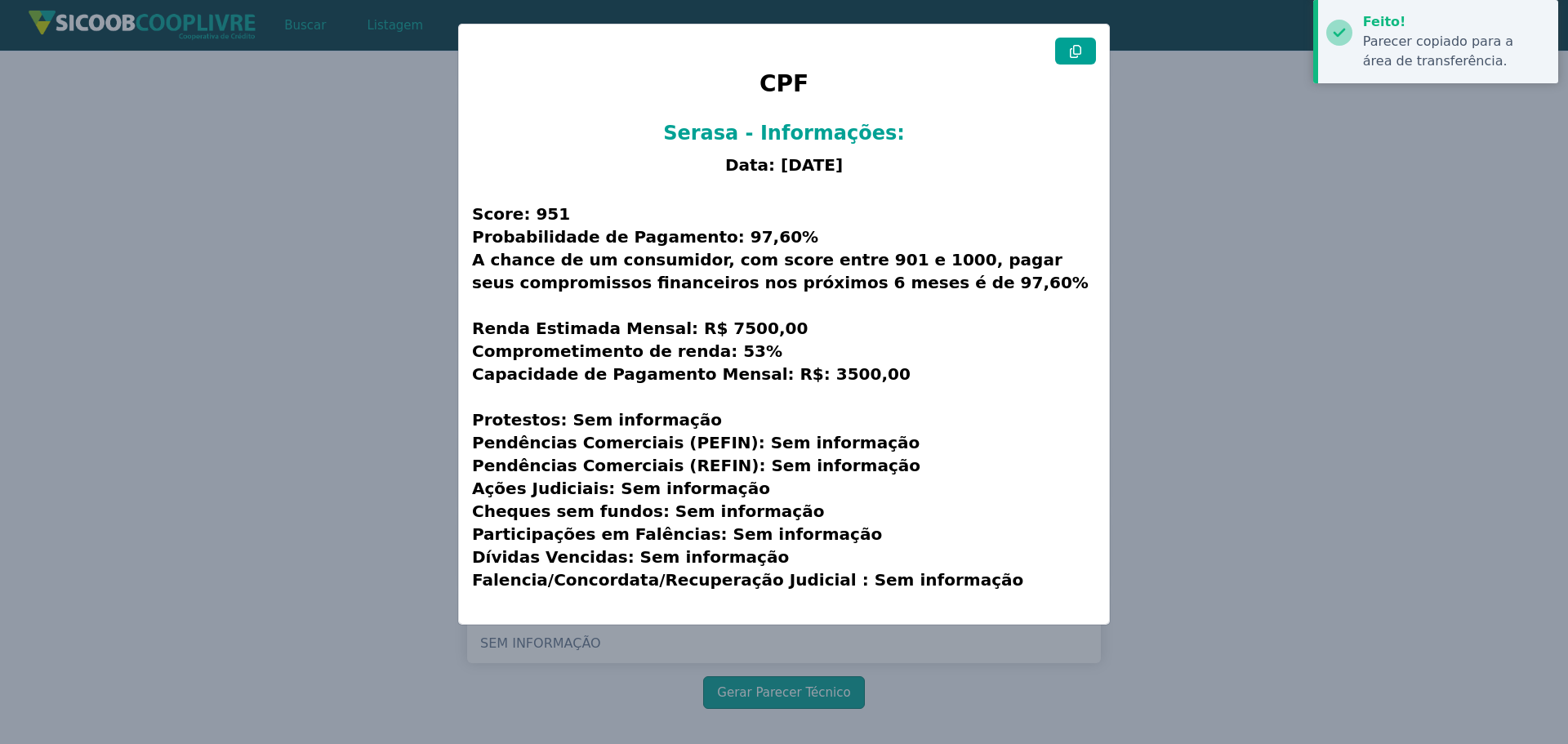
click at [1076, 49] on icon at bounding box center [1076, 51] width 13 height 13
